Goal: Task Accomplishment & Management: Use online tool/utility

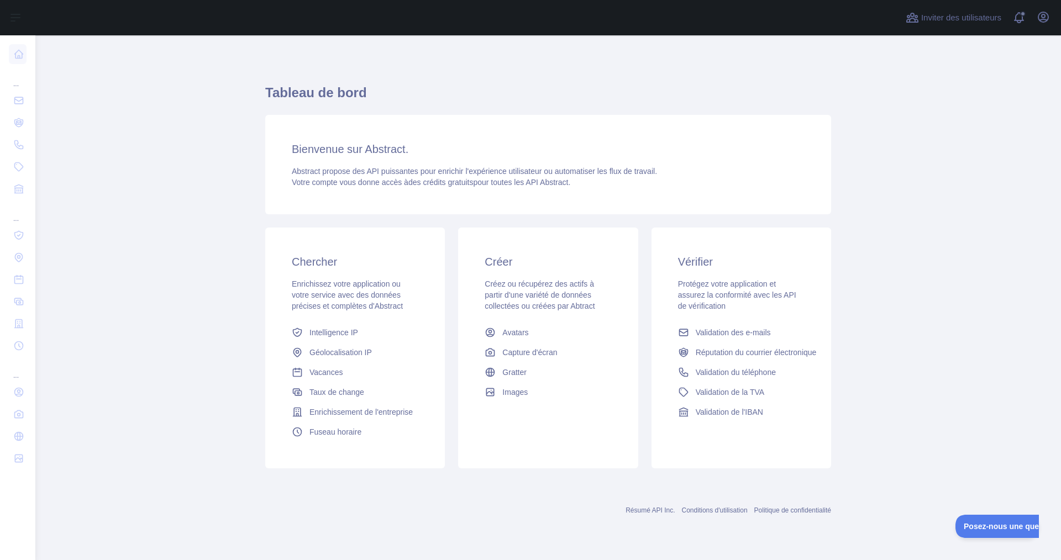
drag, startPoint x: 331, startPoint y: 362, endPoint x: 656, endPoint y: 465, distance: 341.2
drag, startPoint x: 656, startPoint y: 465, endPoint x: 635, endPoint y: 438, distance: 34.6
click at [629, 442] on div "Créer Créez ou récupérez des actifs à partir d'une variété de données collectée…" at bounding box center [548, 348] width 180 height 241
click at [725, 375] on font "Validation du téléphone" at bounding box center [735, 372] width 80 height 9
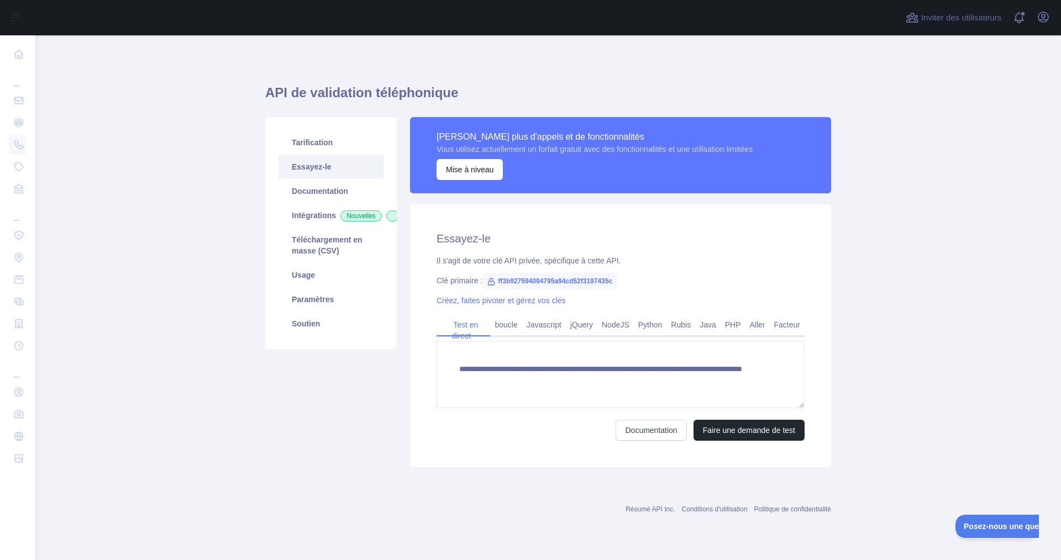
click at [535, 285] on span "ff3b927594094795a94cd52f3197435c" at bounding box center [549, 281] width 134 height 17
click at [534, 281] on font "ff3b927594094795a94cd52f3197435c" at bounding box center [555, 281] width 114 height 8
copy font "ff3b927594094795a94cd52f3197435c"
click at [553, 283] on font "ff3b927594094795a94cd52f3197435c" at bounding box center [555, 281] width 114 height 8
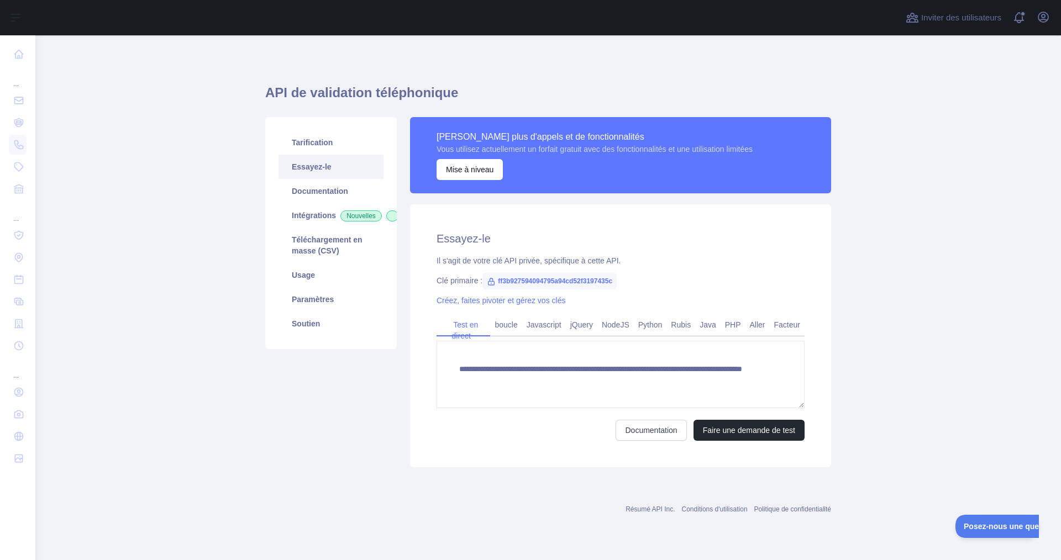
click at [551, 280] on font "ff3b927594094795a94cd52f3197435c" at bounding box center [555, 281] width 114 height 8
copy font "ff3b927594094795a94cd52f3197435c"
